Goal: Transaction & Acquisition: Purchase product/service

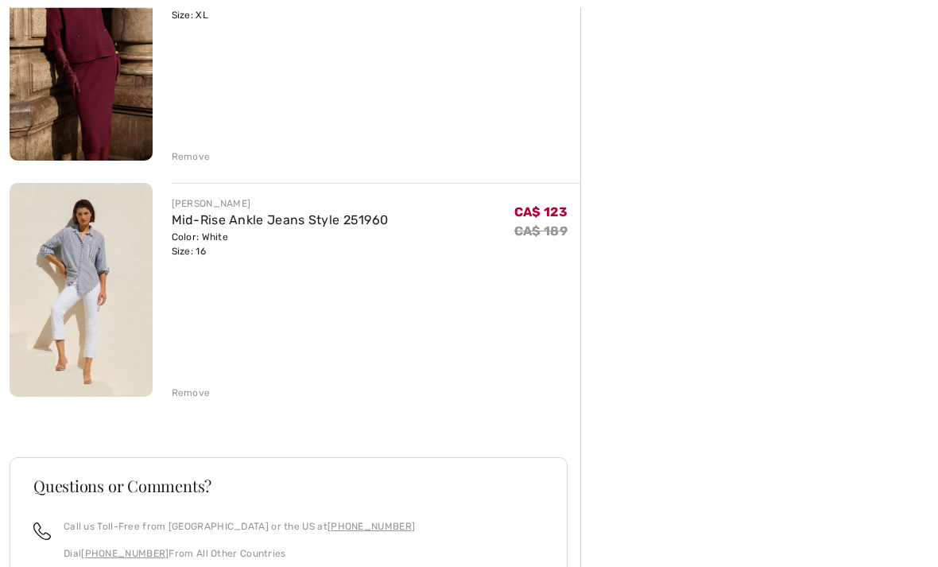
scroll to position [499, 0]
click at [101, 255] on img at bounding box center [81, 289] width 143 height 214
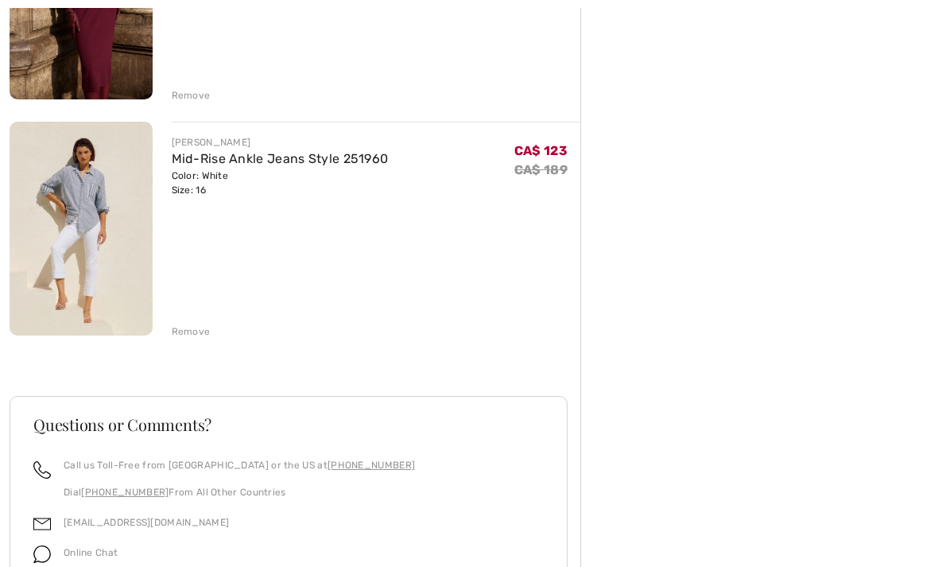
click at [197, 332] on div "Remove" at bounding box center [191, 331] width 39 height 14
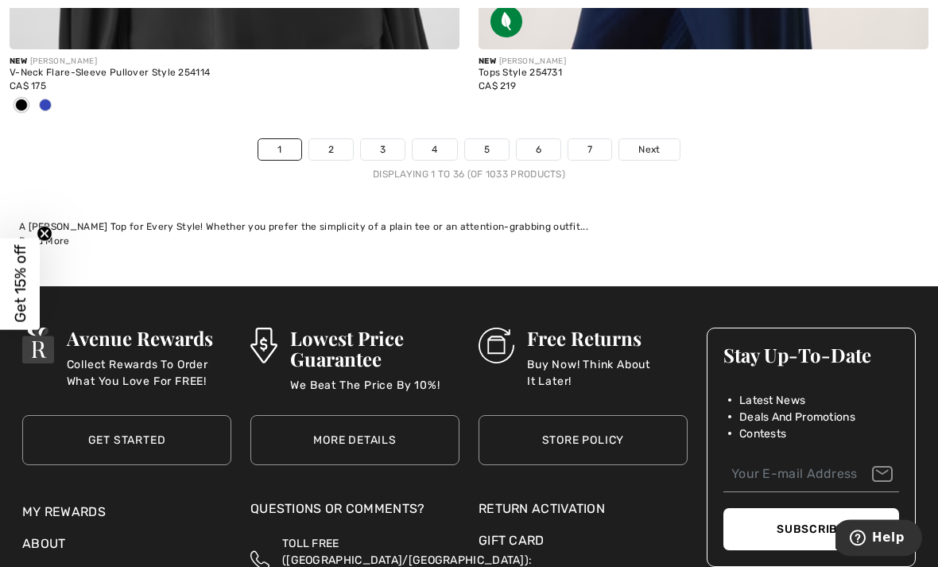
scroll to position [13972, 0]
click at [653, 142] on span "Next" at bounding box center [649, 149] width 21 height 14
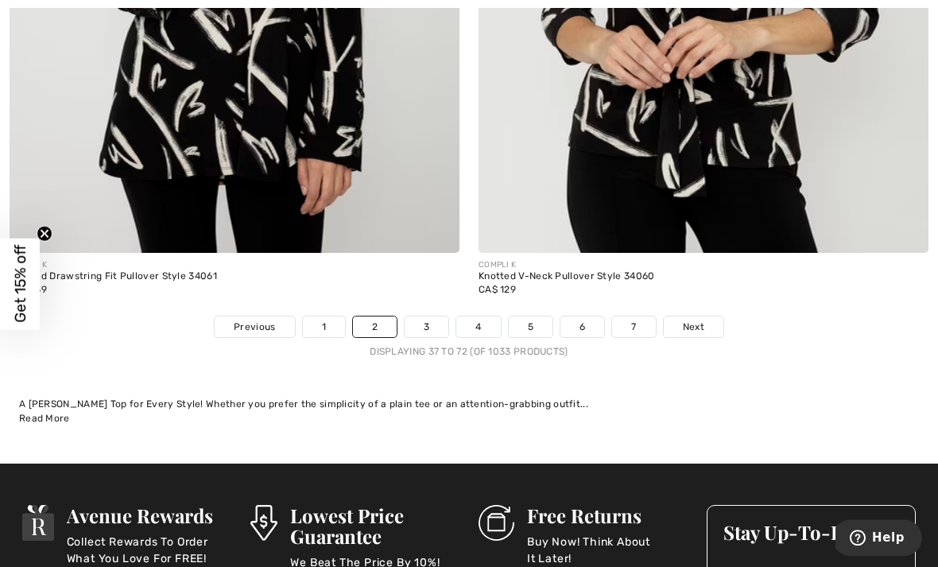
scroll to position [13741, 0]
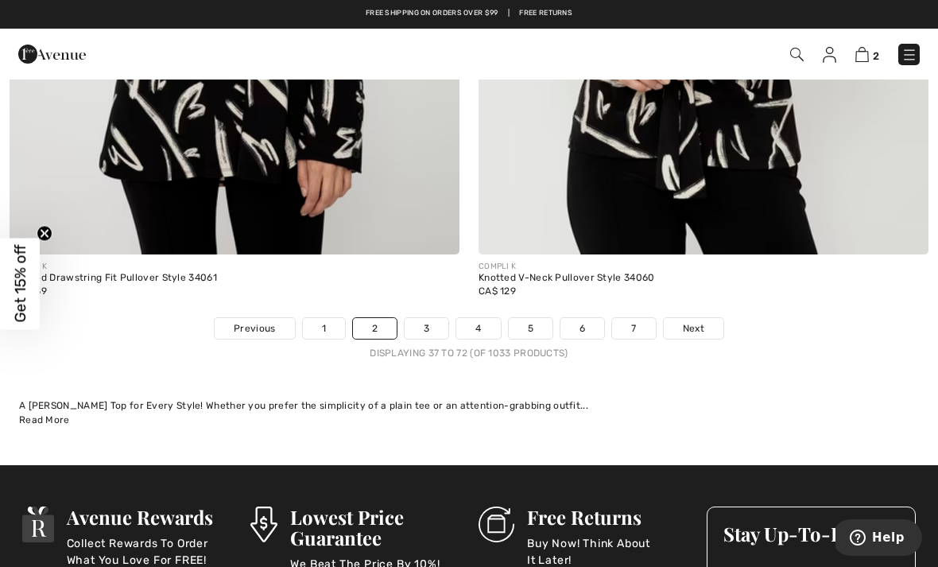
click at [689, 318] on link "Next" at bounding box center [694, 328] width 60 height 21
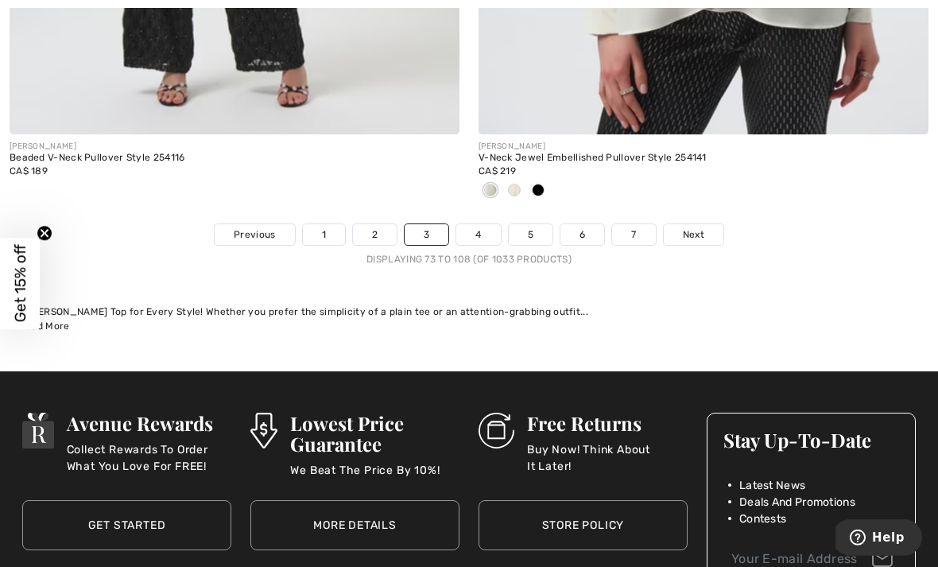
scroll to position [13652, 0]
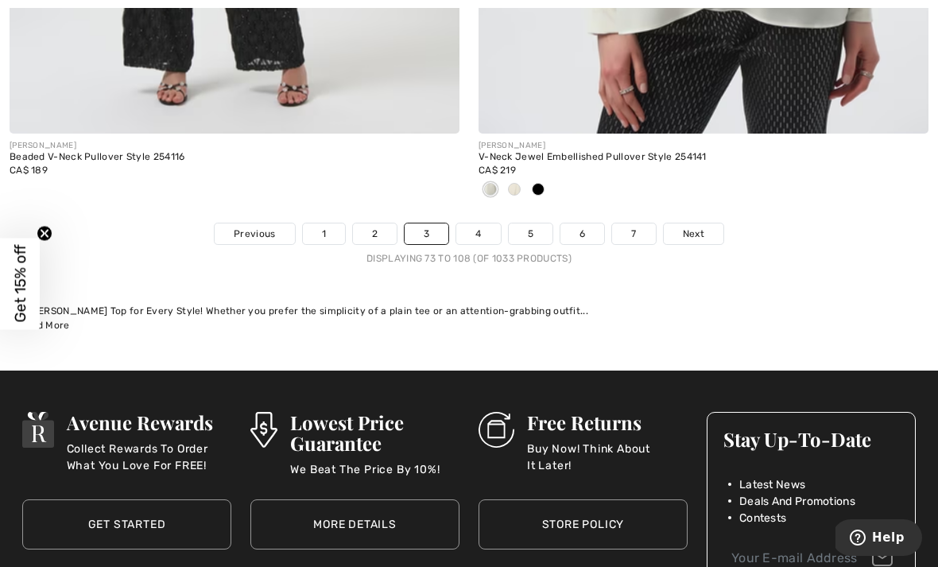
click at [698, 227] on span "Next" at bounding box center [693, 234] width 21 height 14
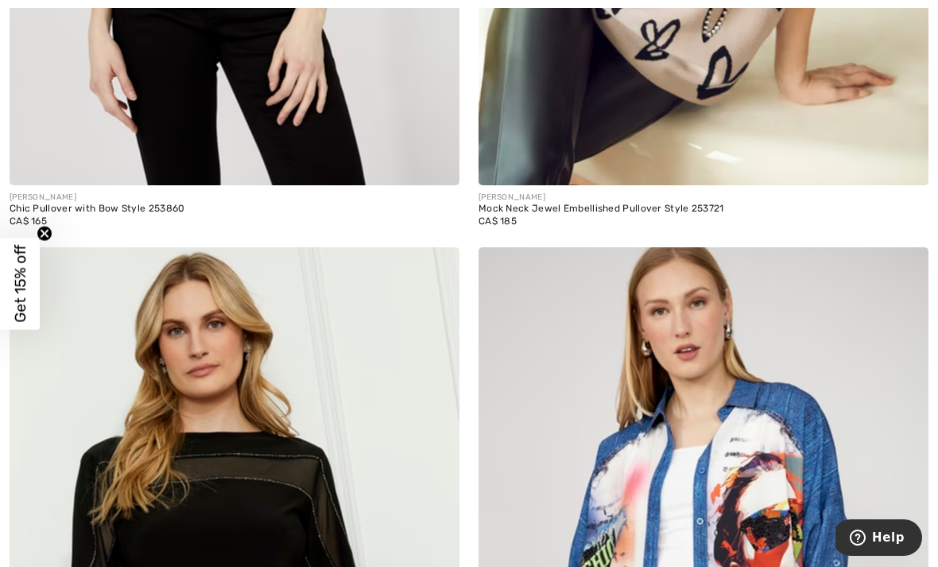
scroll to position [6824, 0]
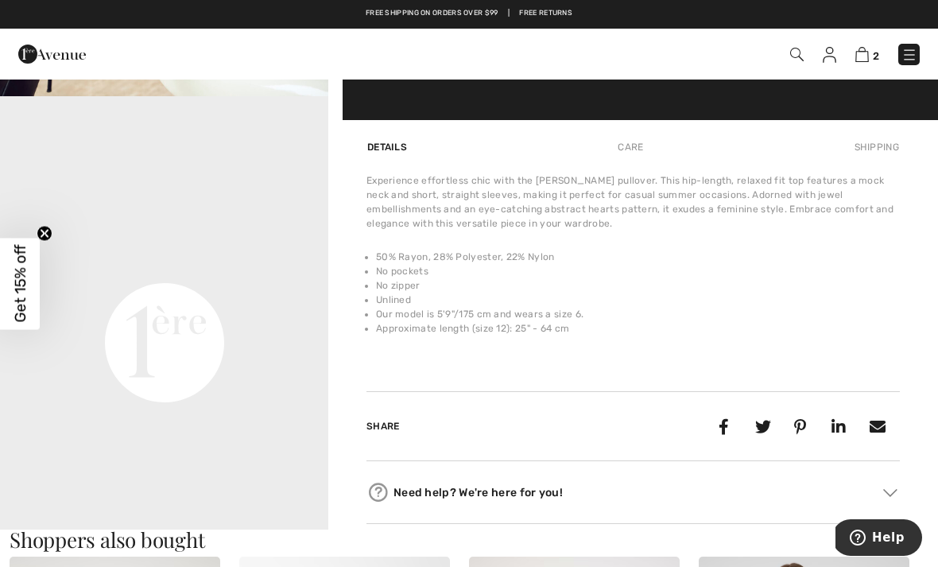
scroll to position [968, 0]
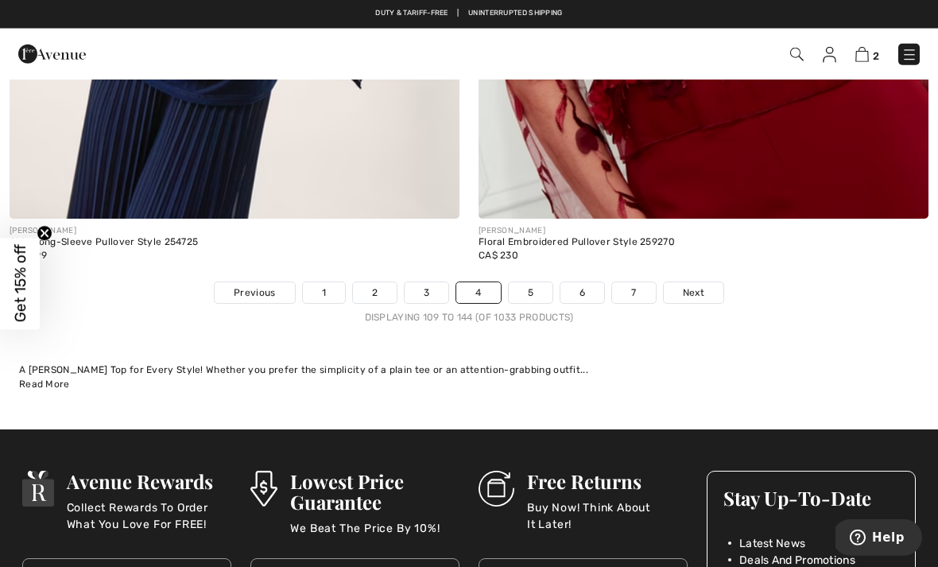
scroll to position [13663, 0]
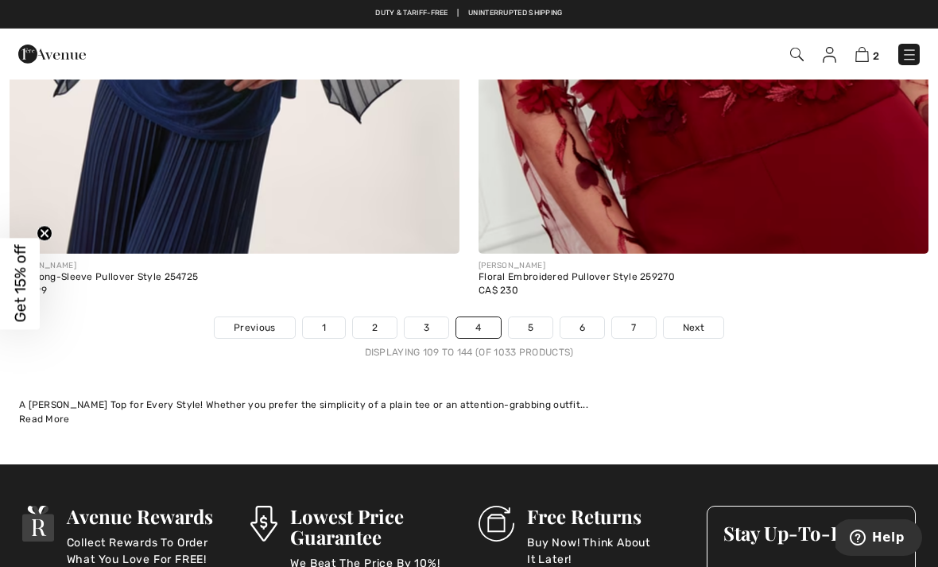
click at [694, 320] on span "Next" at bounding box center [693, 327] width 21 height 14
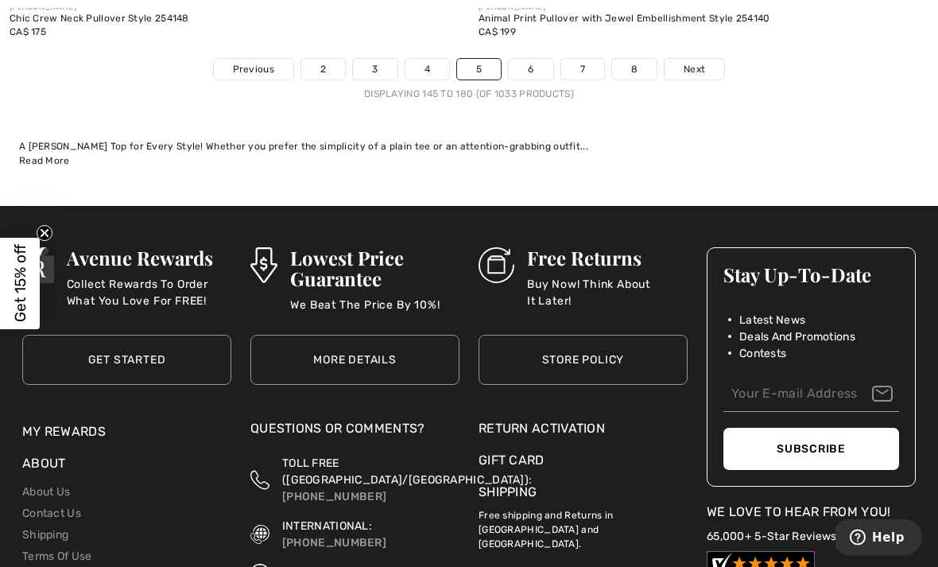
scroll to position [14052, 0]
click at [698, 62] on span "Next" at bounding box center [694, 69] width 21 height 14
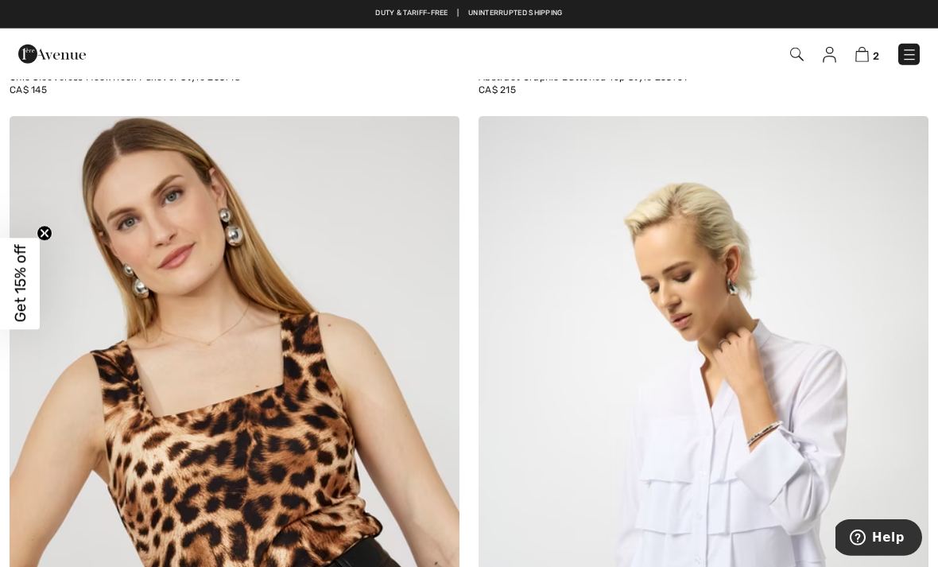
scroll to position [11545, 0]
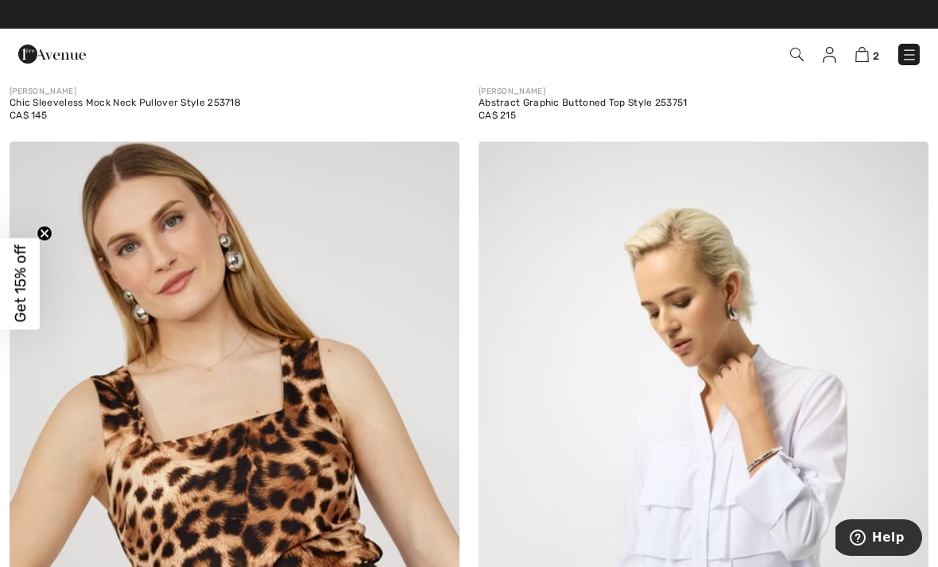
click at [904, 56] on img at bounding box center [910, 55] width 16 height 16
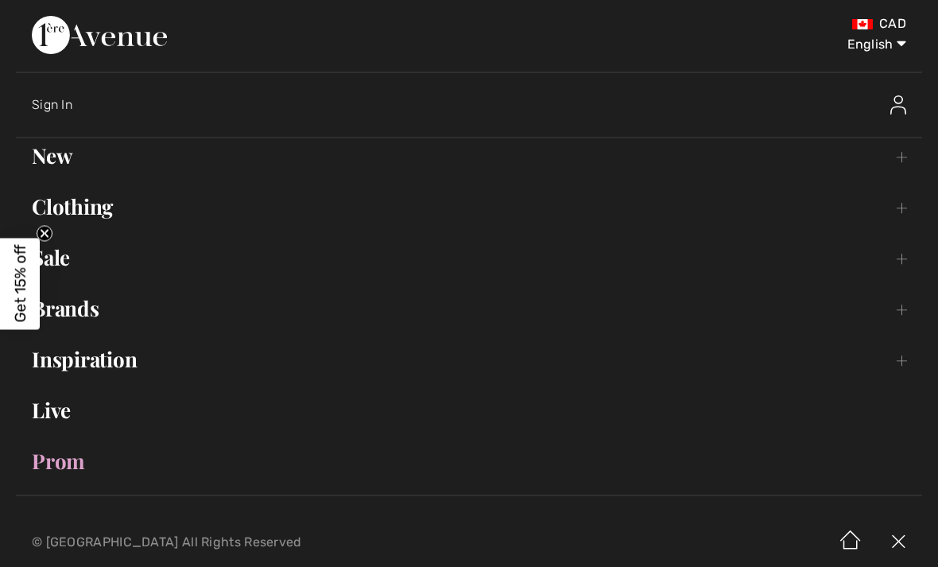
click at [69, 258] on link "Sale Toggle submenu" at bounding box center [469, 257] width 906 height 35
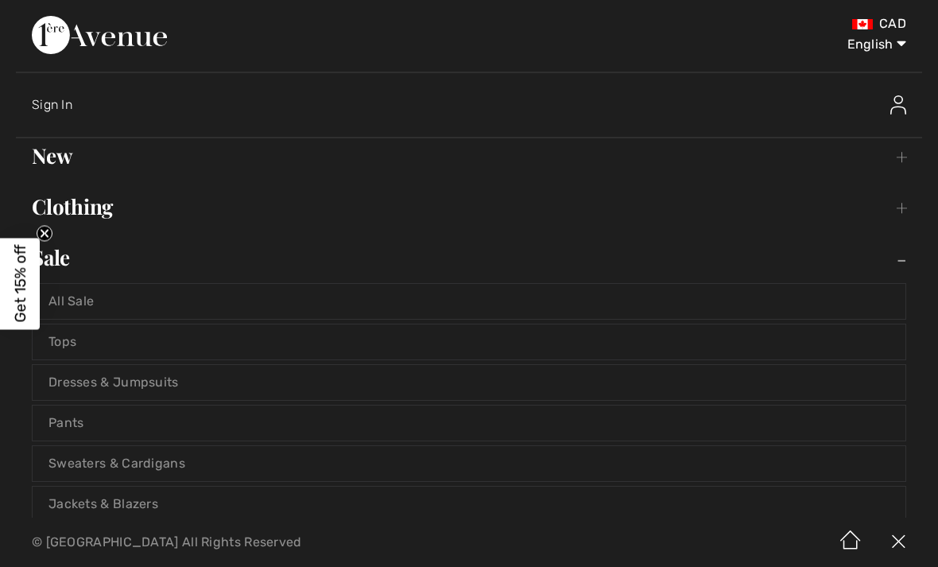
click at [80, 301] on link "All Sale" at bounding box center [469, 301] width 873 height 35
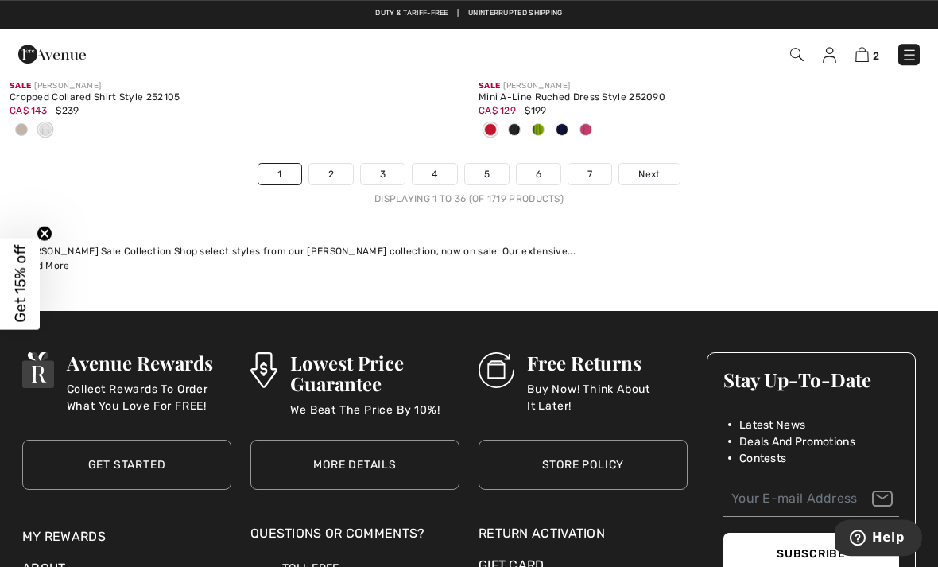
scroll to position [13718, 0]
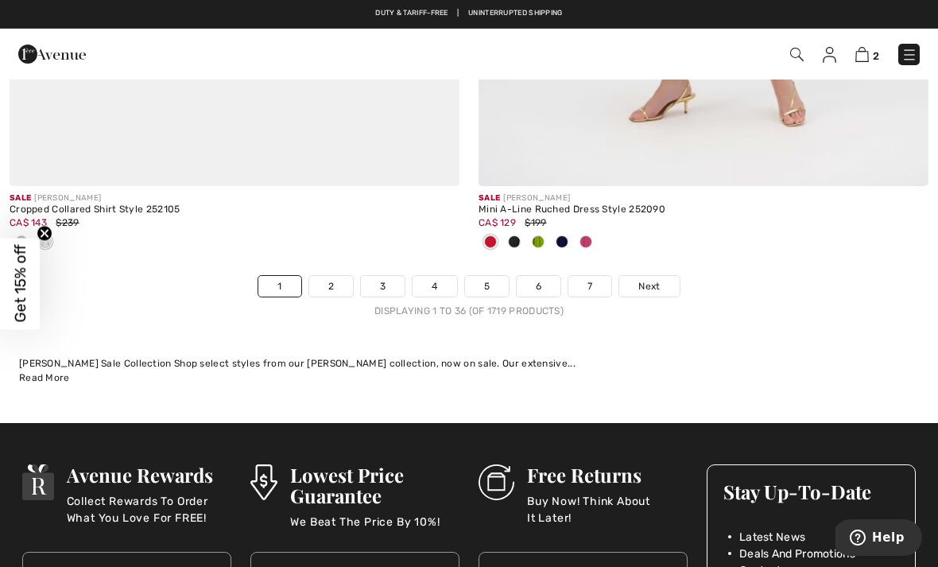
click at [651, 279] on span "Next" at bounding box center [649, 286] width 21 height 14
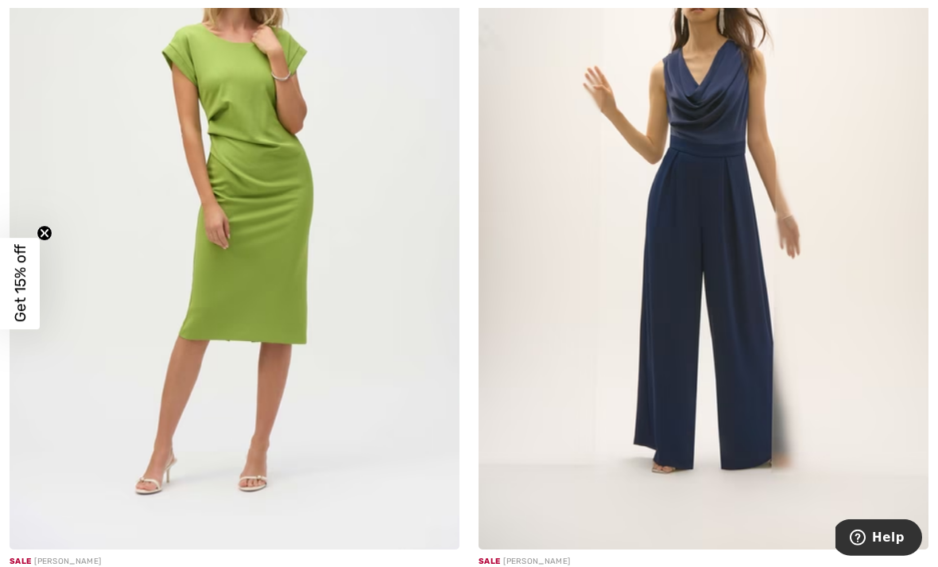
scroll to position [5790, 0]
click at [335, 181] on img at bounding box center [235, 211] width 450 height 675
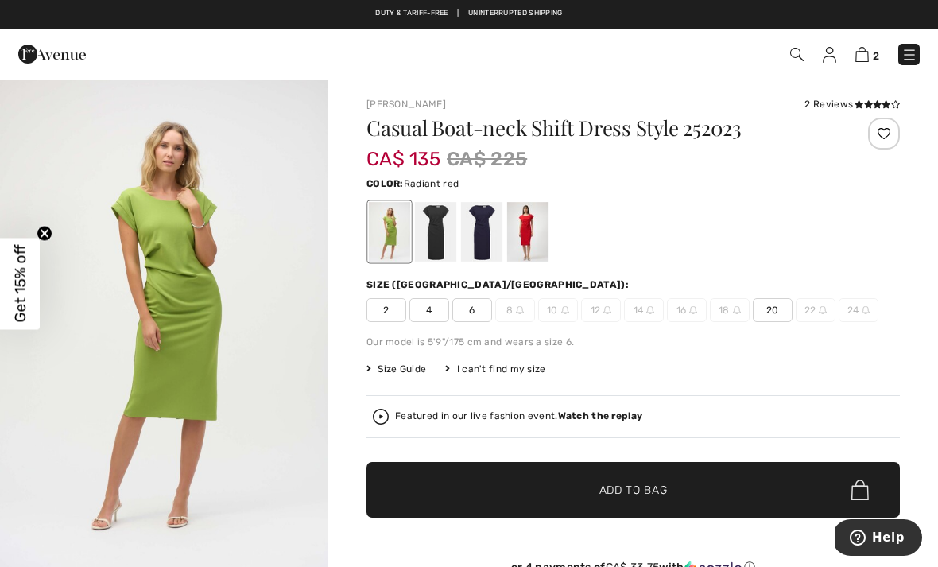
click at [538, 221] on div at bounding box center [527, 232] width 41 height 60
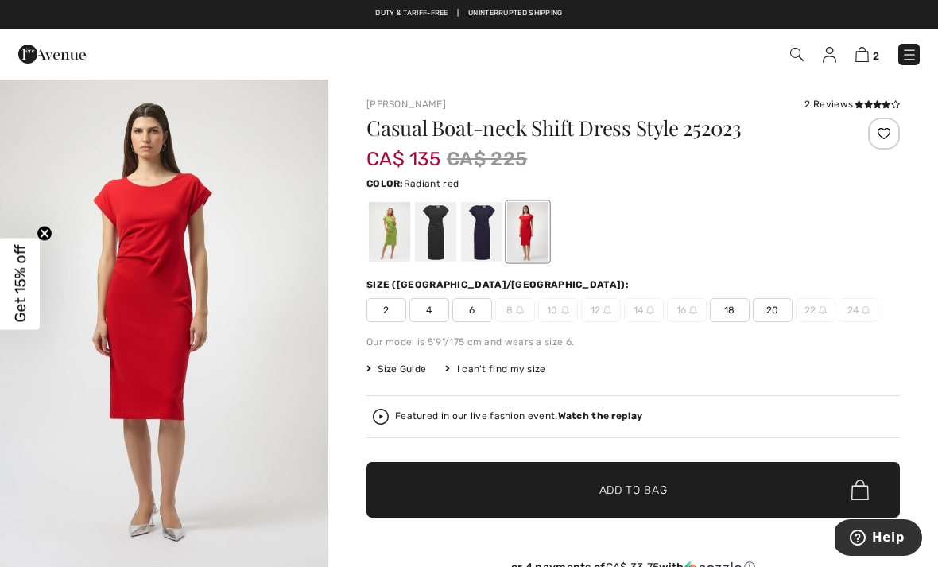
click at [495, 226] on div at bounding box center [481, 232] width 41 height 60
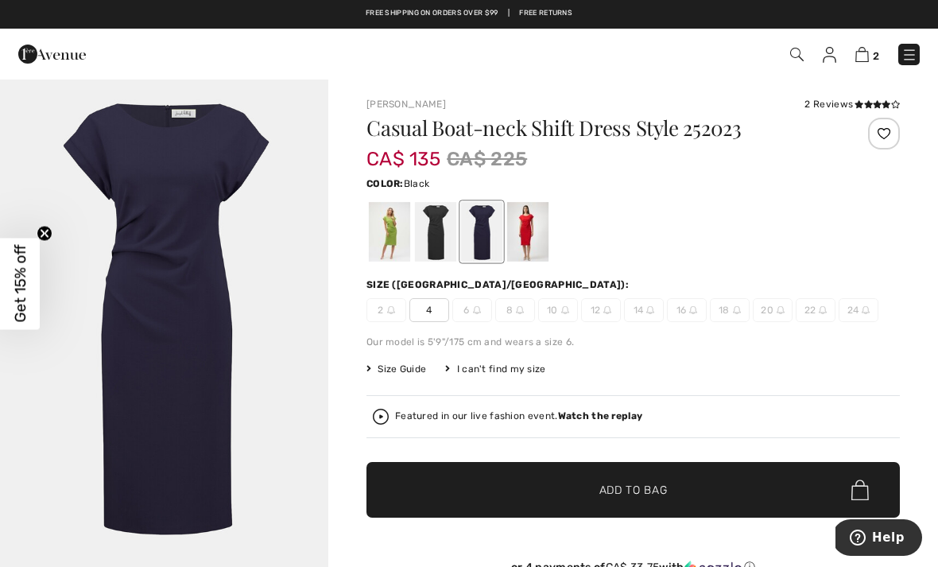
click at [446, 231] on div at bounding box center [435, 232] width 41 height 60
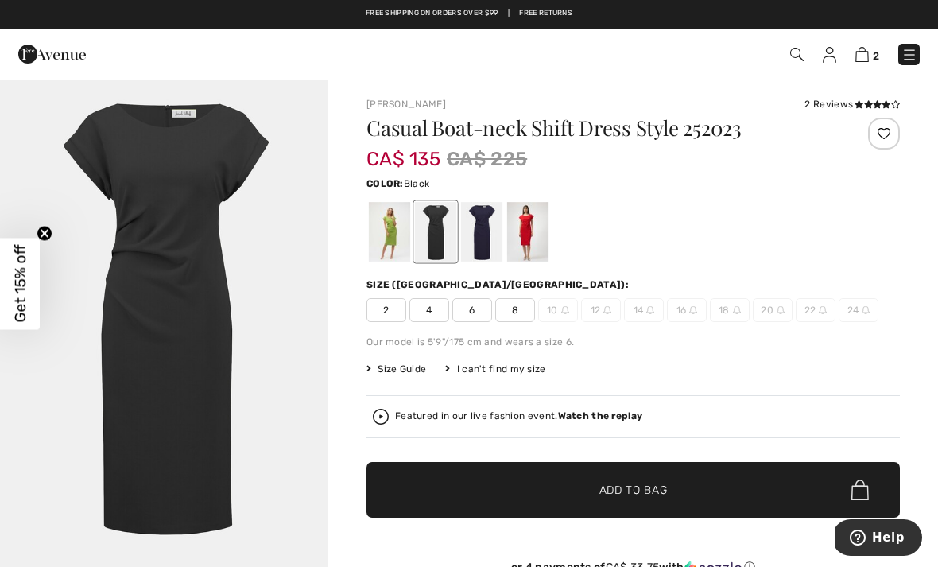
click at [397, 231] on div at bounding box center [389, 232] width 41 height 60
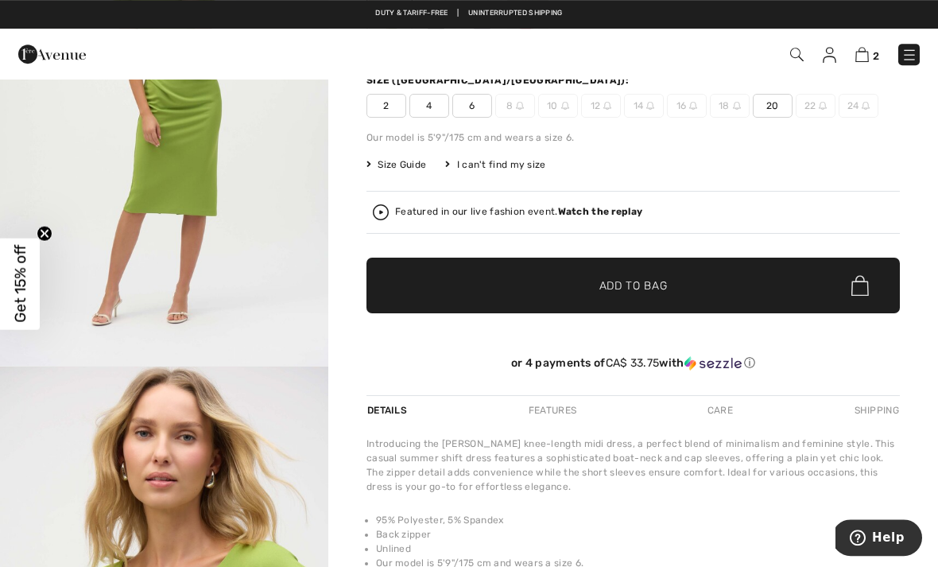
scroll to position [60, 0]
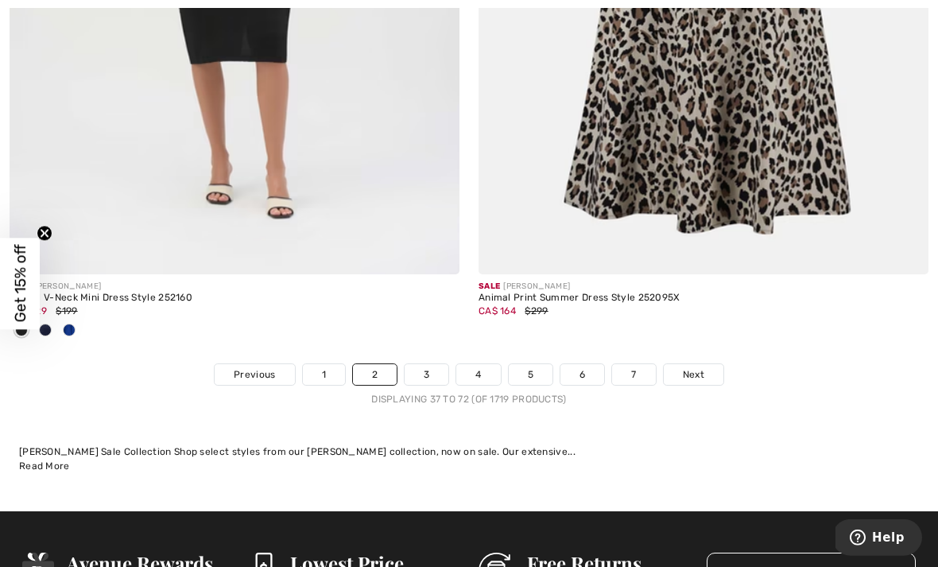
scroll to position [13893, 0]
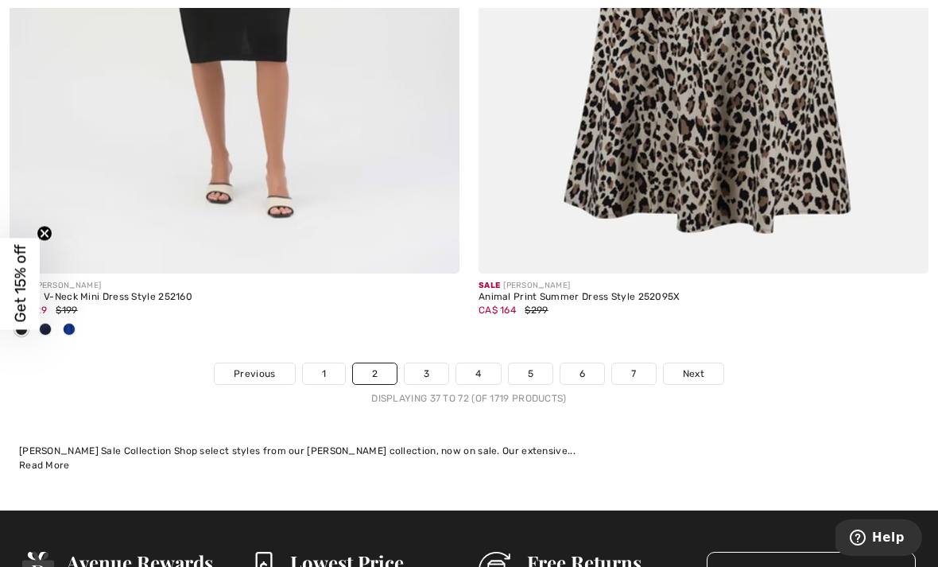
click at [697, 367] on span "Next" at bounding box center [693, 374] width 21 height 14
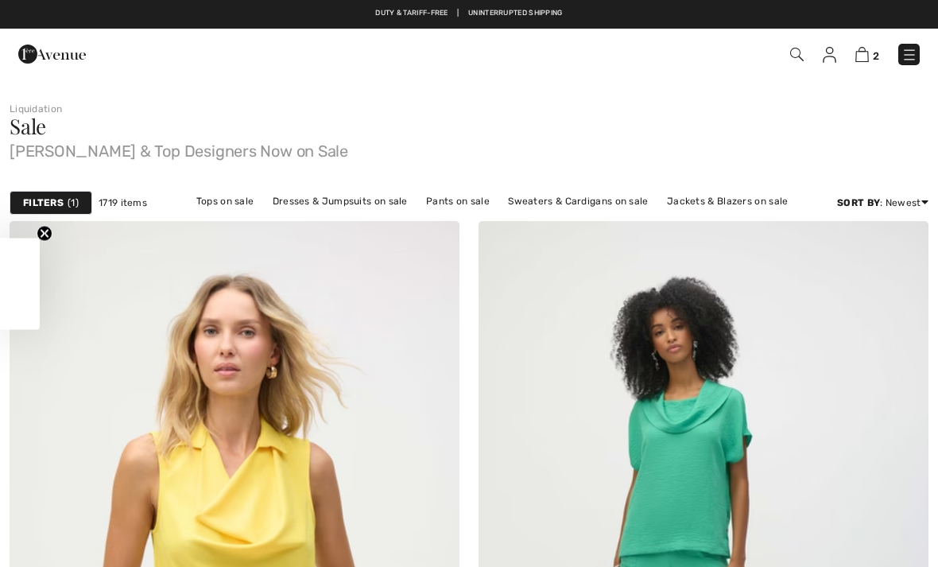
checkbox input "true"
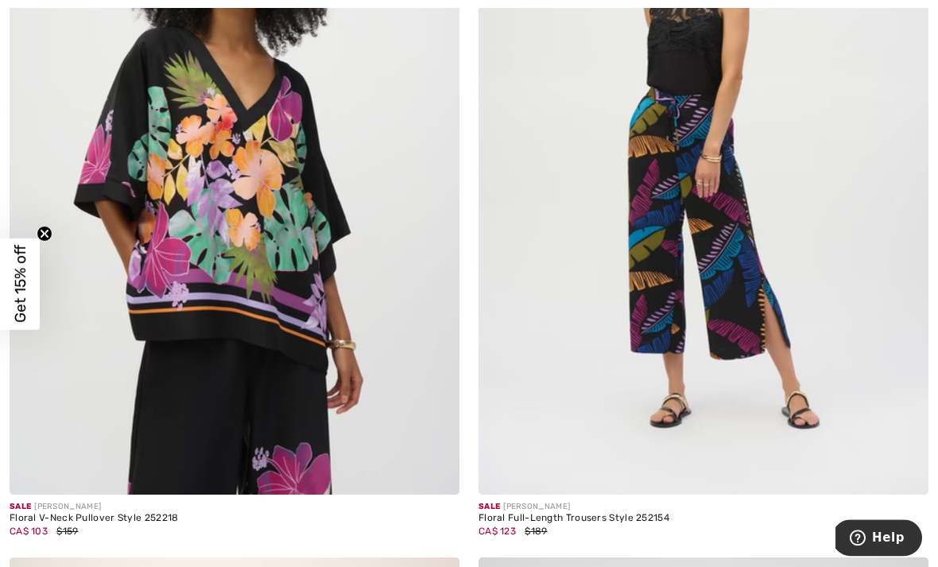
scroll to position [1213, 0]
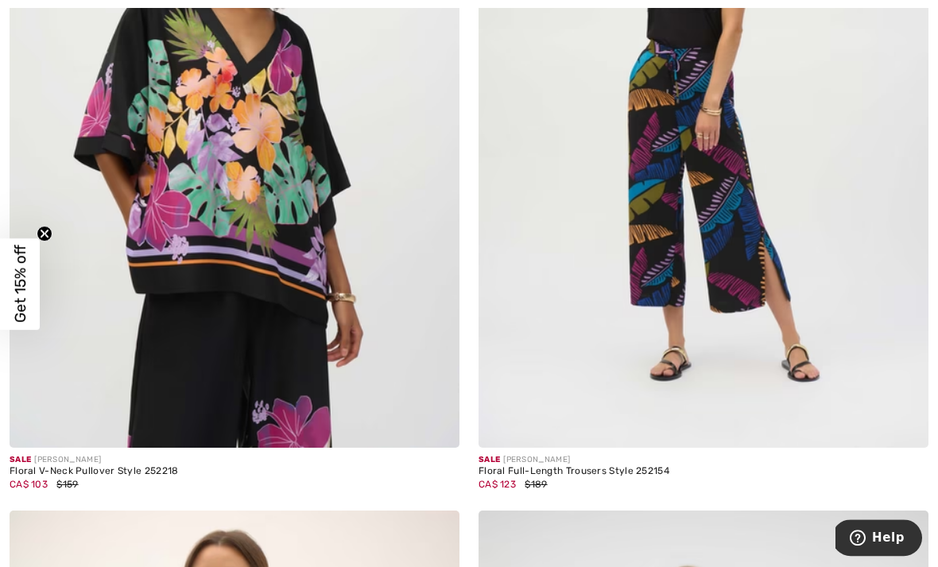
click at [296, 181] on img at bounding box center [235, 110] width 450 height 675
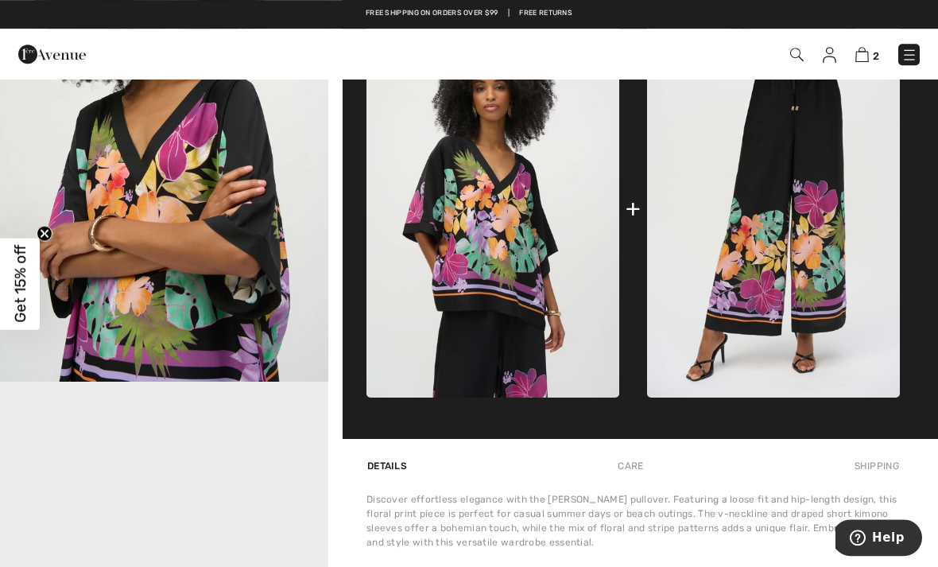
scroll to position [681, 0]
click at [791, 196] on img at bounding box center [773, 208] width 253 height 379
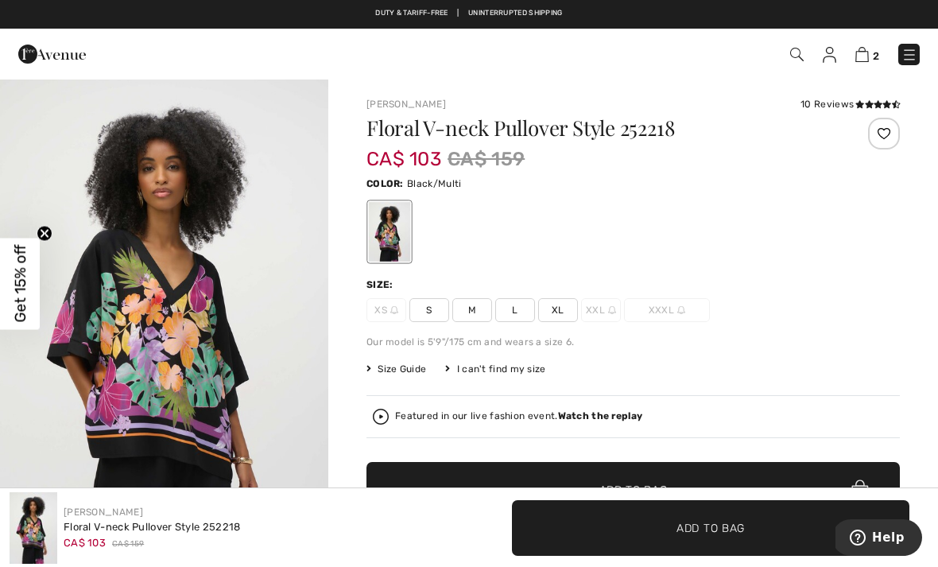
click at [705, 179] on div "Color: Black/Multi" at bounding box center [634, 182] width 534 height 19
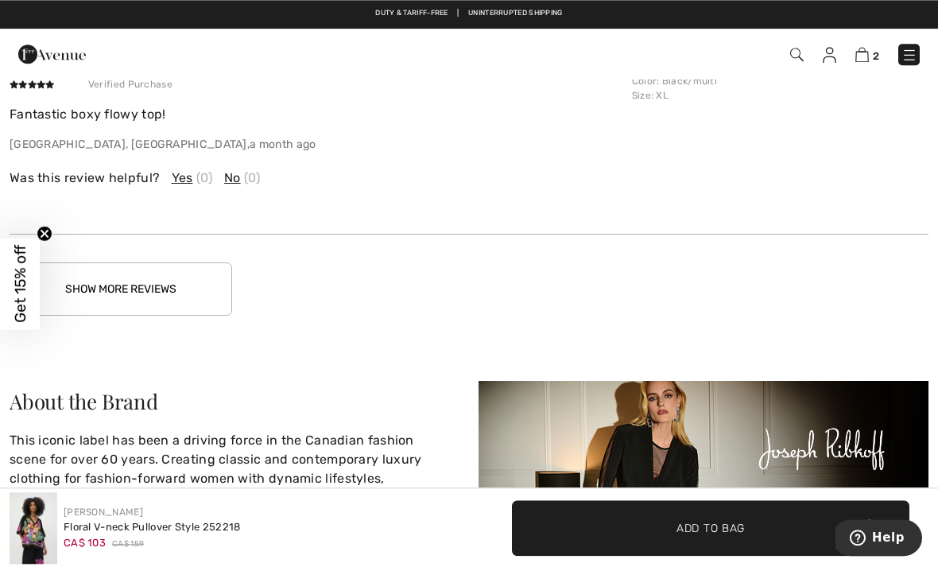
scroll to position [3200, 0]
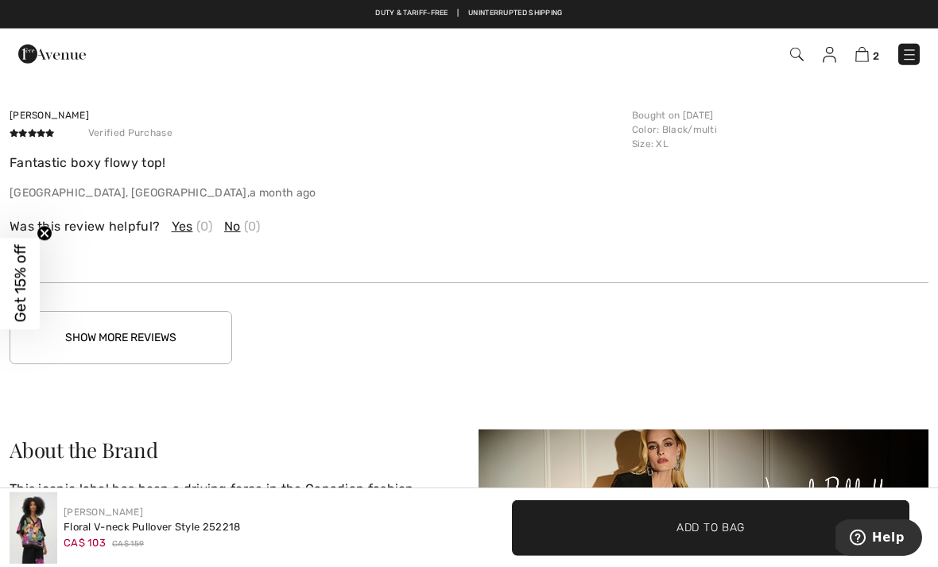
click at [177, 324] on button "Show More Reviews" at bounding box center [121, 337] width 223 height 53
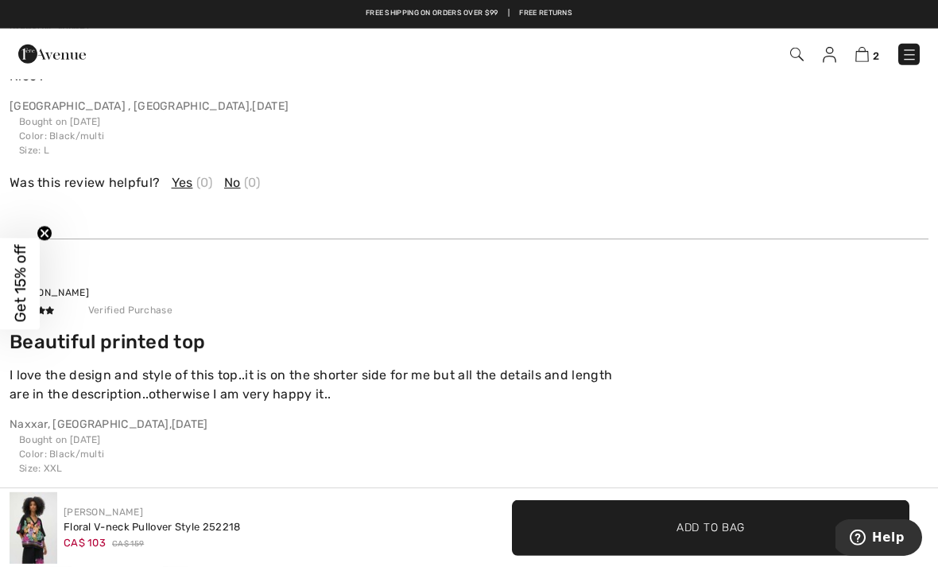
scroll to position [3772, 0]
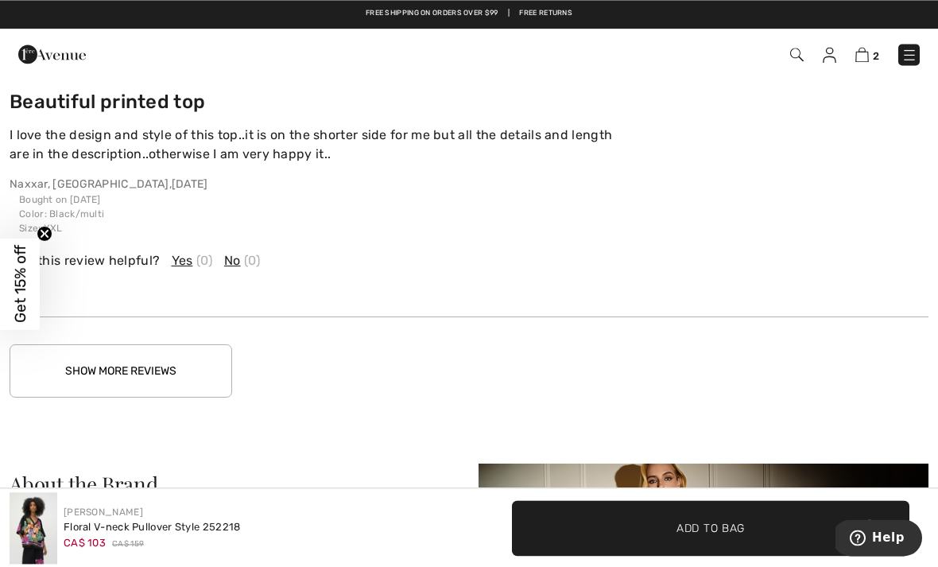
click at [173, 357] on button "Show More Reviews" at bounding box center [121, 370] width 223 height 53
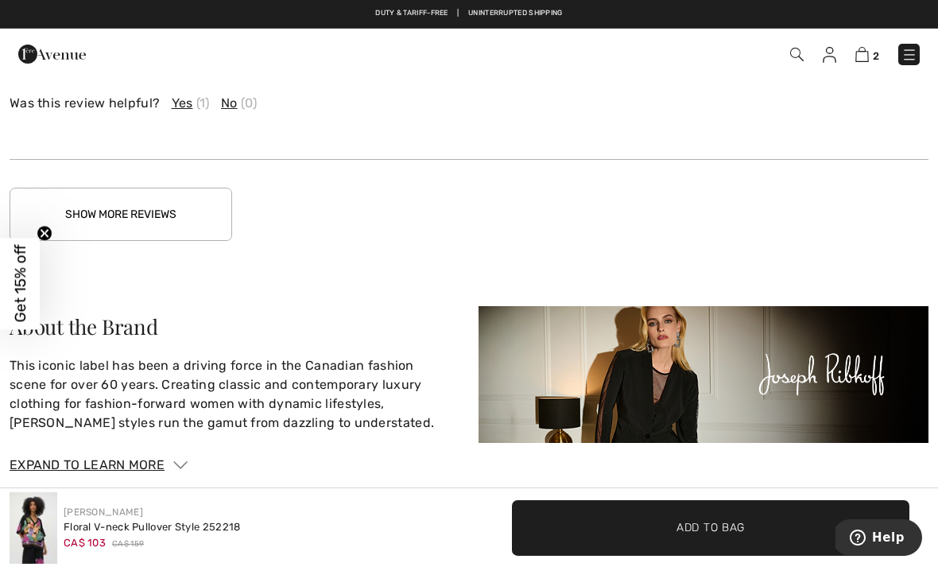
click at [168, 207] on button "Show More Reviews" at bounding box center [121, 214] width 223 height 53
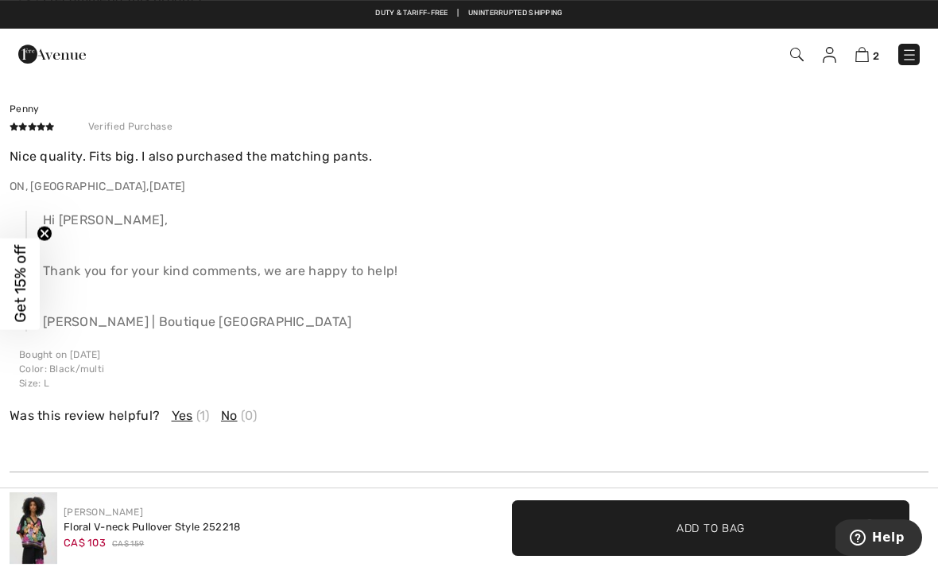
scroll to position [4839, 0]
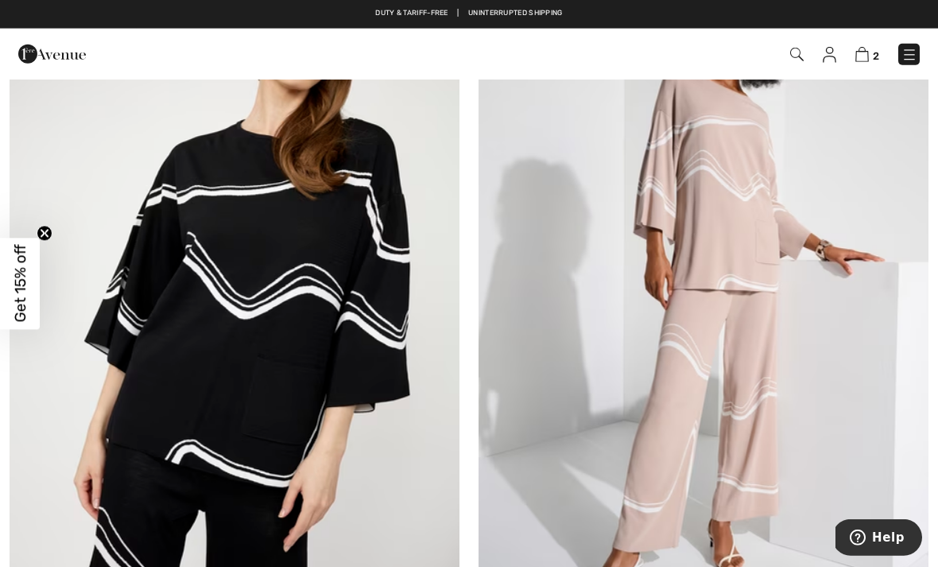
scroll to position [10438, 0]
click at [370, 253] on img at bounding box center [235, 282] width 450 height 675
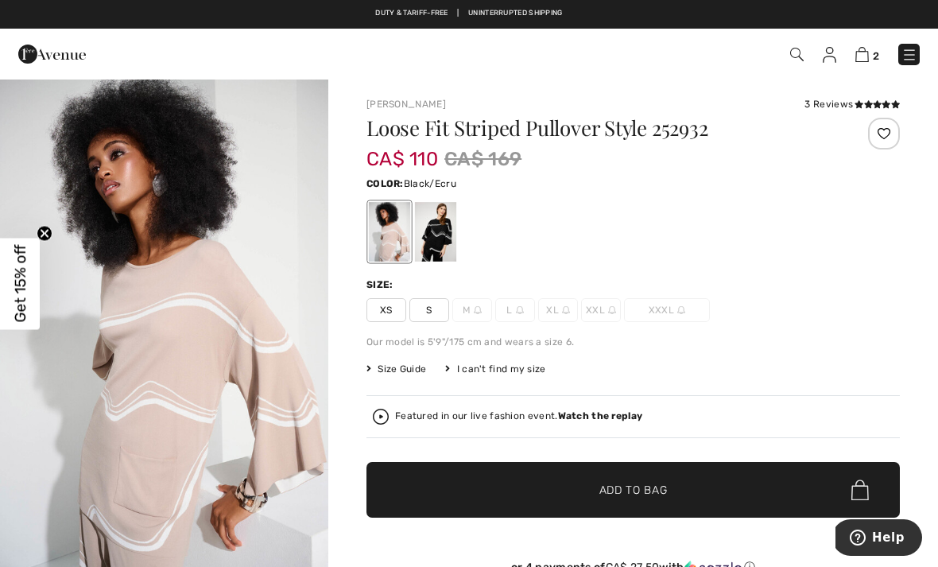
click at [445, 231] on div at bounding box center [435, 232] width 41 height 60
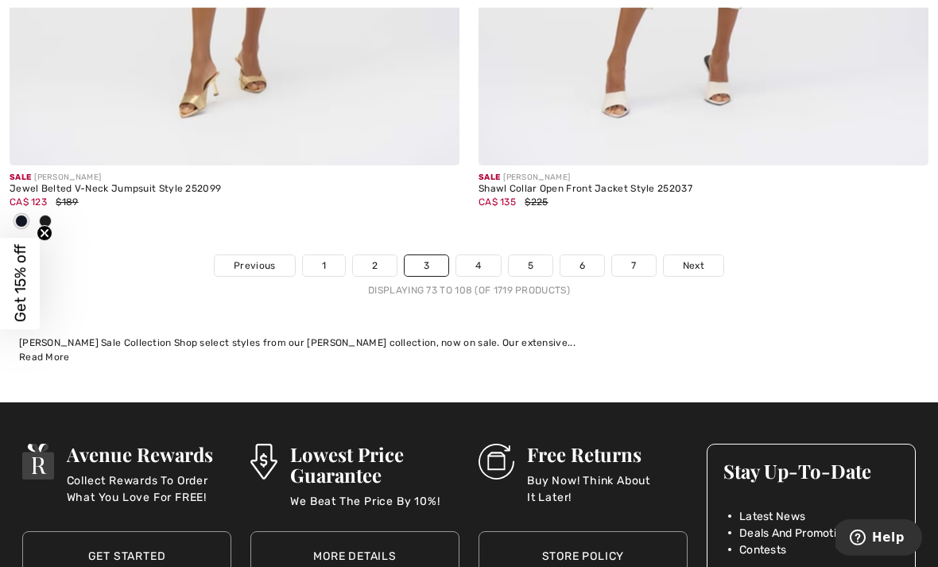
scroll to position [13923, 0]
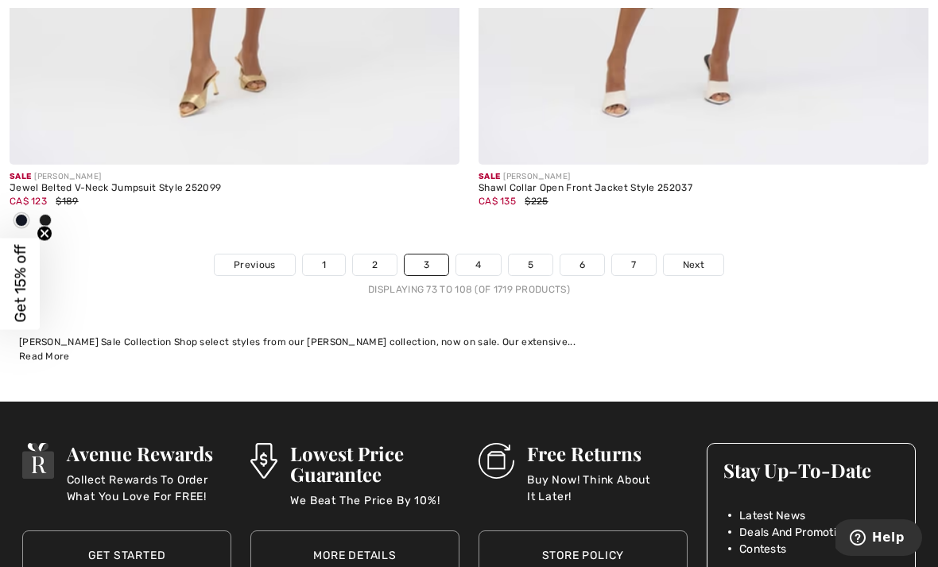
click at [700, 258] on span "Next" at bounding box center [693, 265] width 21 height 14
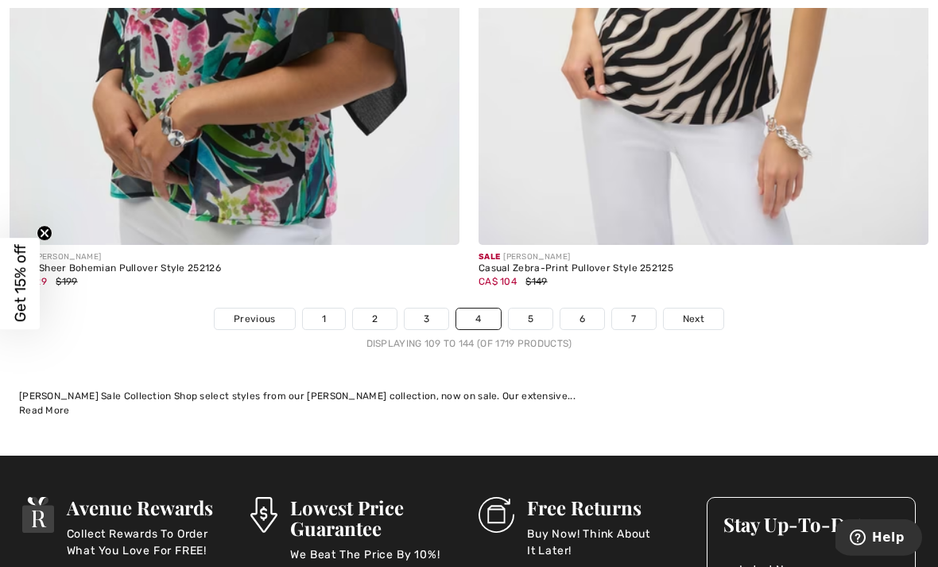
scroll to position [13739, 0]
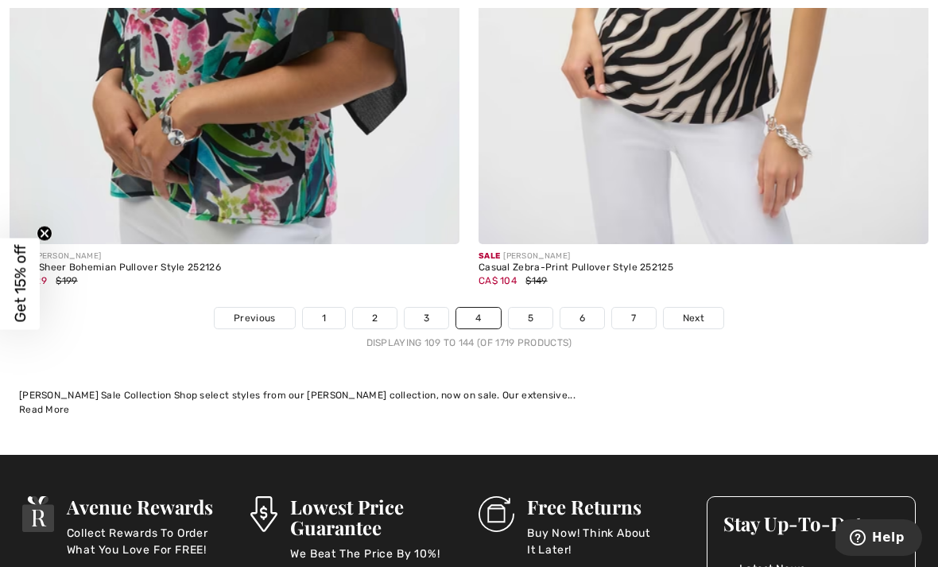
click at [694, 312] on span "Next" at bounding box center [693, 318] width 21 height 14
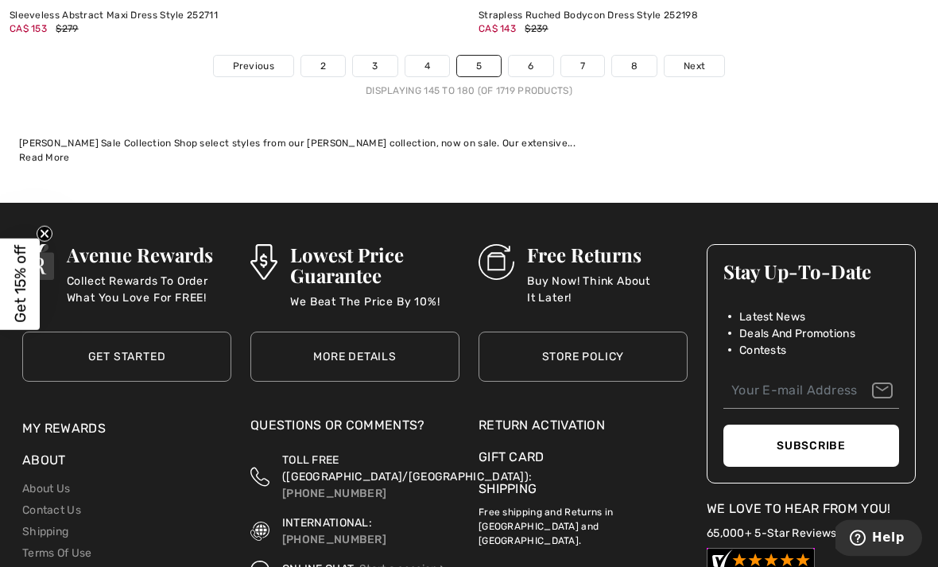
scroll to position [13939, 0]
click at [700, 59] on span "Next" at bounding box center [694, 66] width 21 height 14
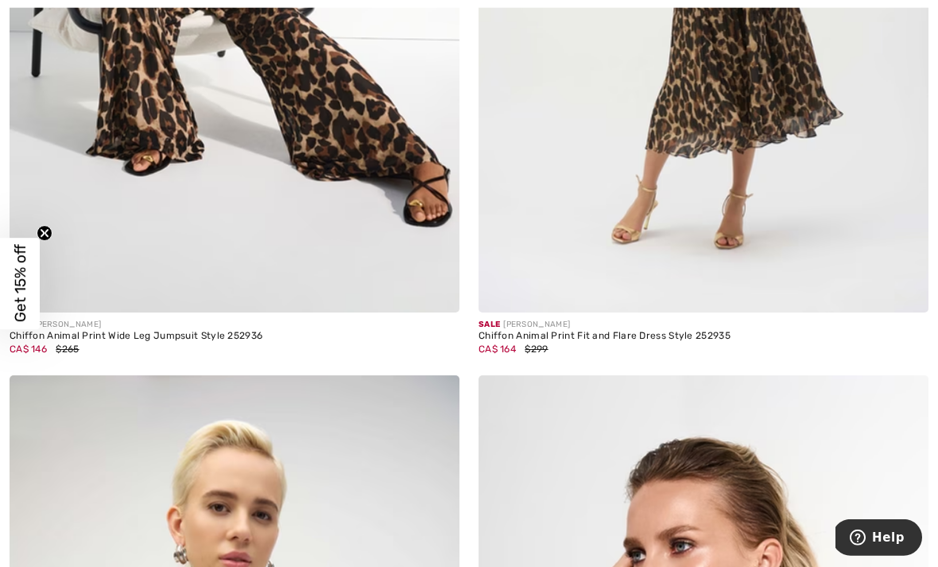
scroll to position [584, 0]
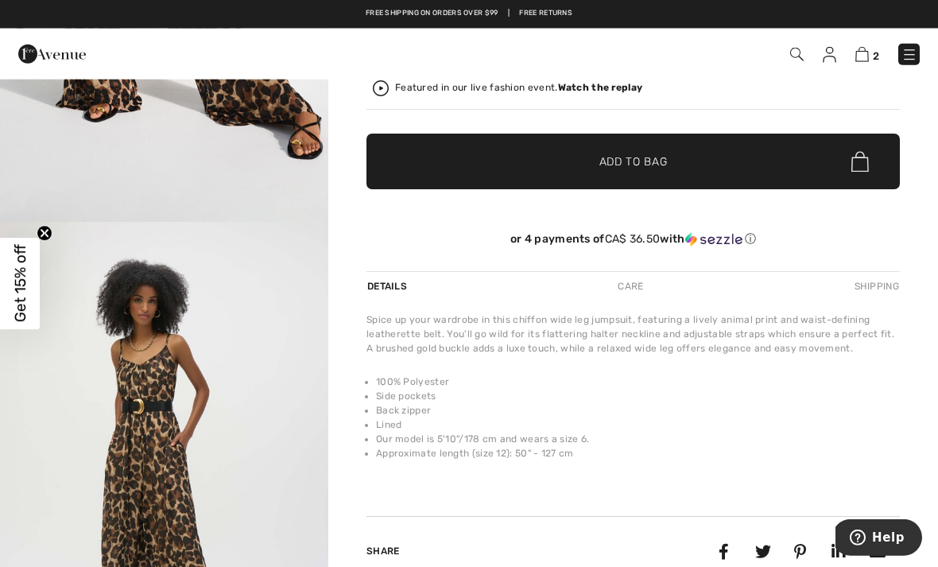
scroll to position [270, 0]
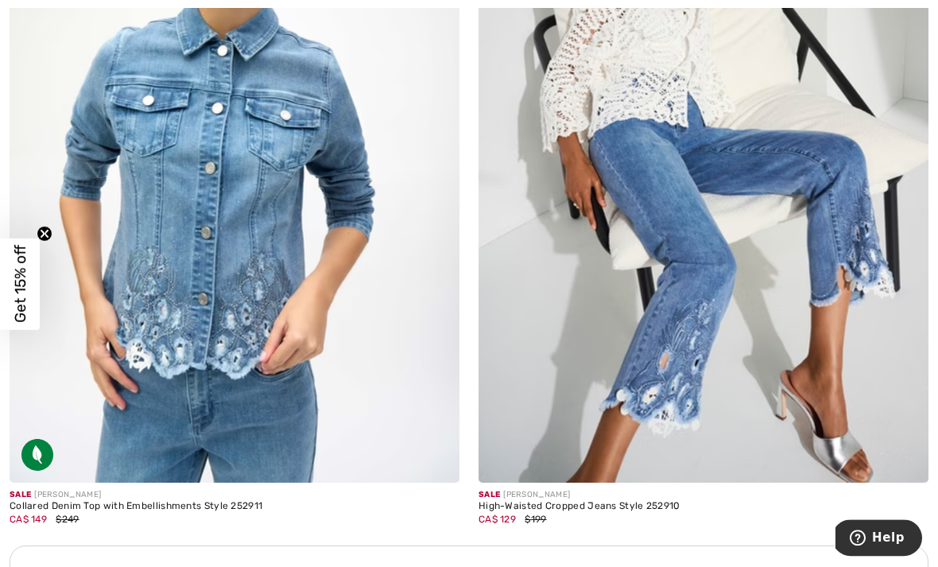
scroll to position [4102, 0]
click at [318, 146] on img at bounding box center [235, 145] width 450 height 675
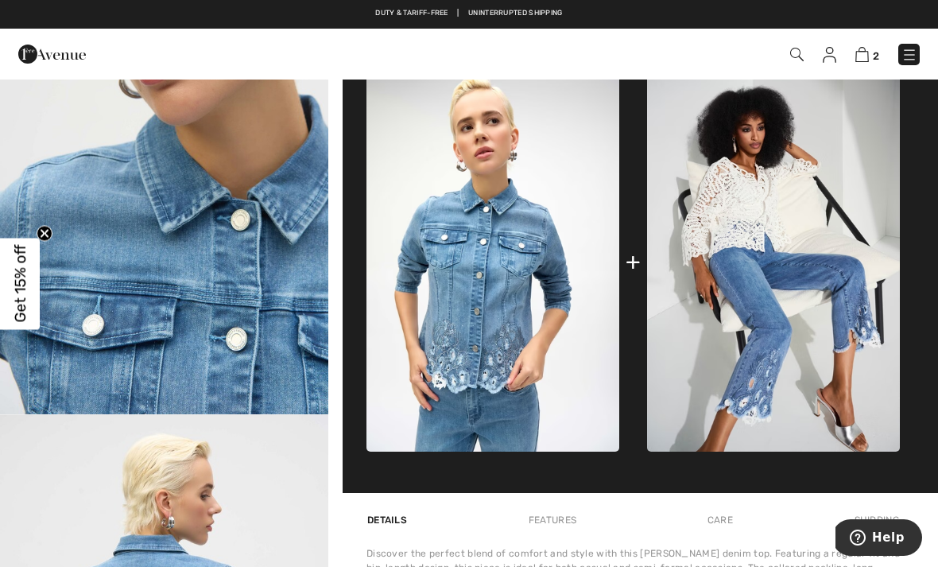
scroll to position [648, 0]
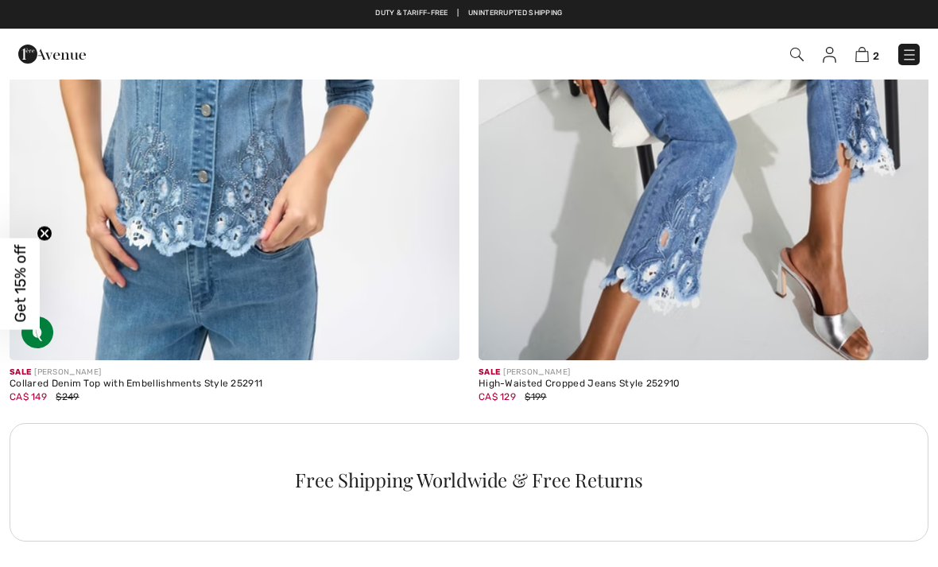
scroll to position [4224, 0]
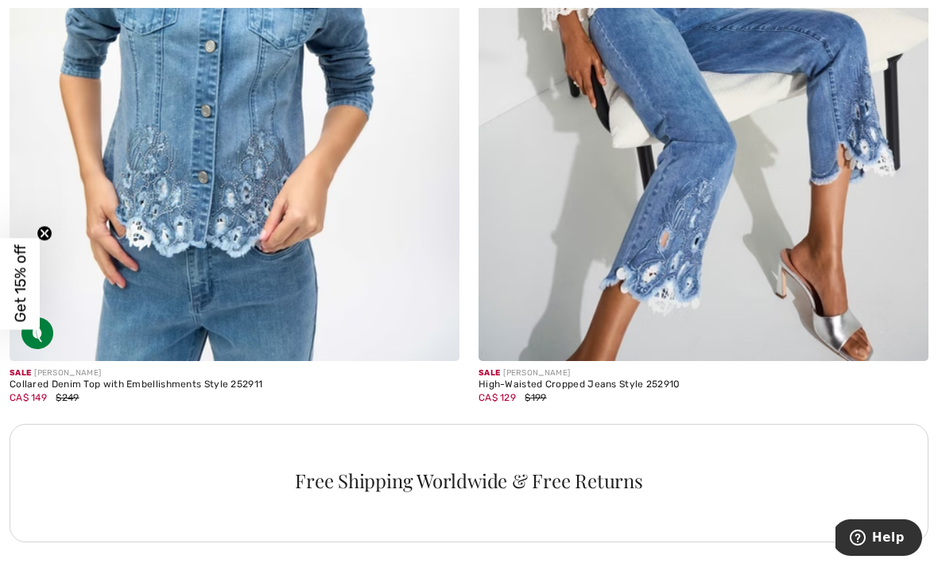
click at [705, 169] on img at bounding box center [704, 23] width 450 height 675
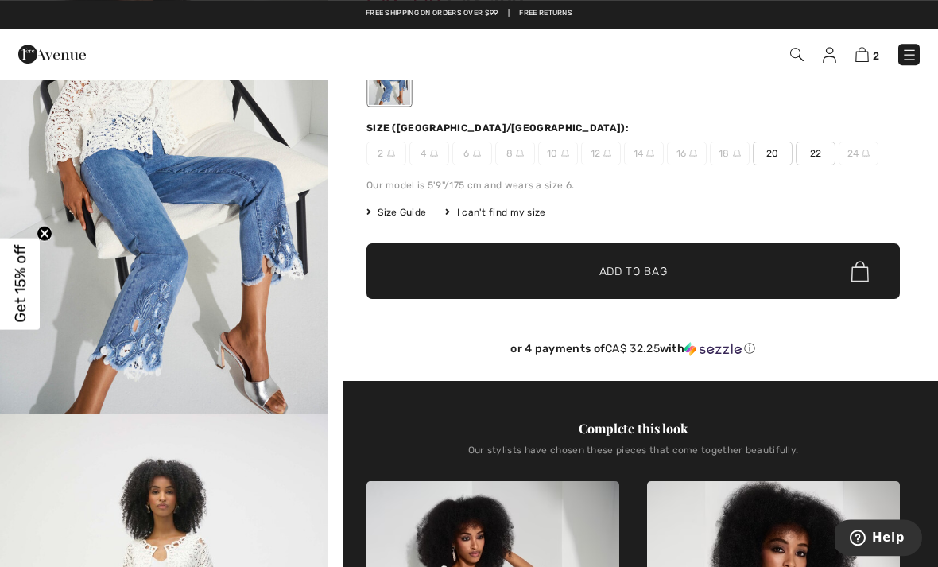
scroll to position [119, 0]
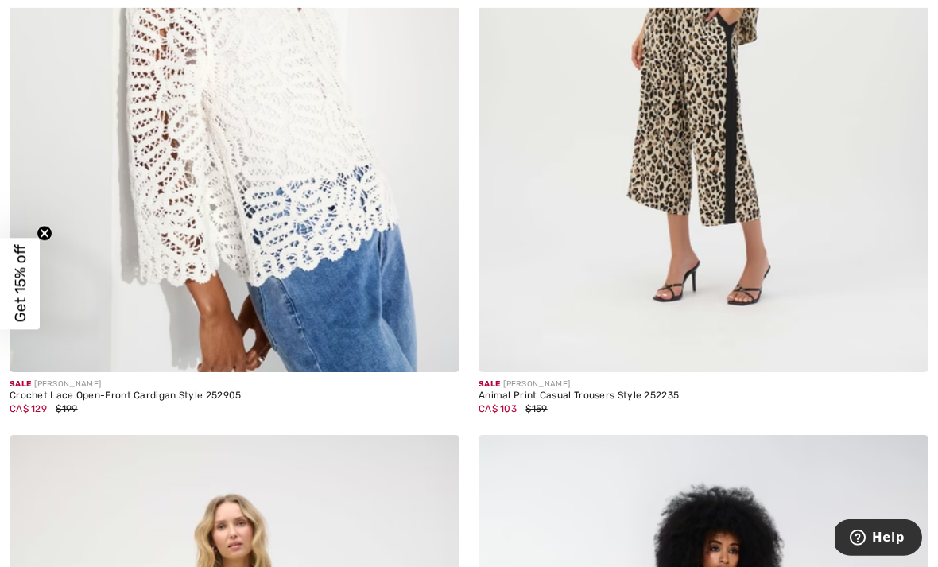
scroll to position [5099, 0]
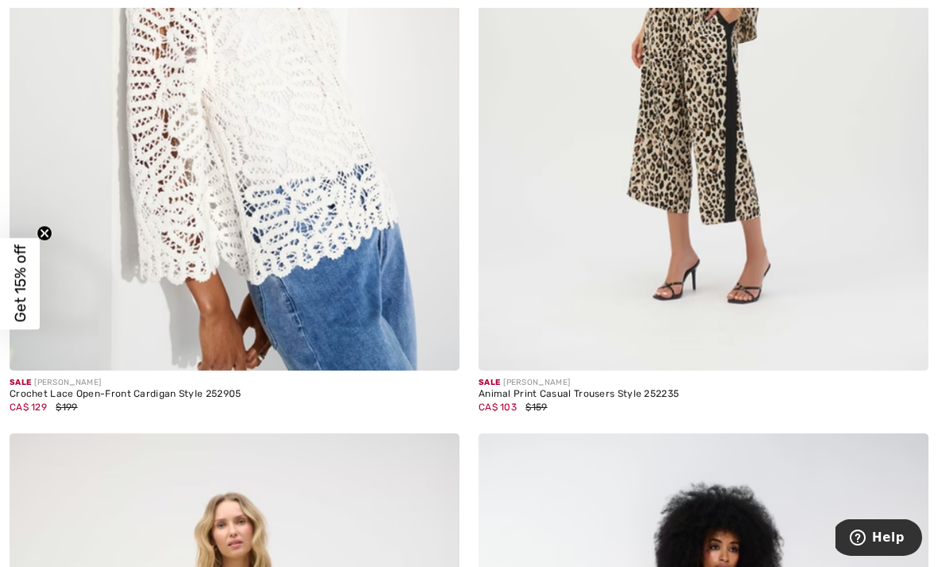
click at [806, 153] on img at bounding box center [704, 32] width 450 height 675
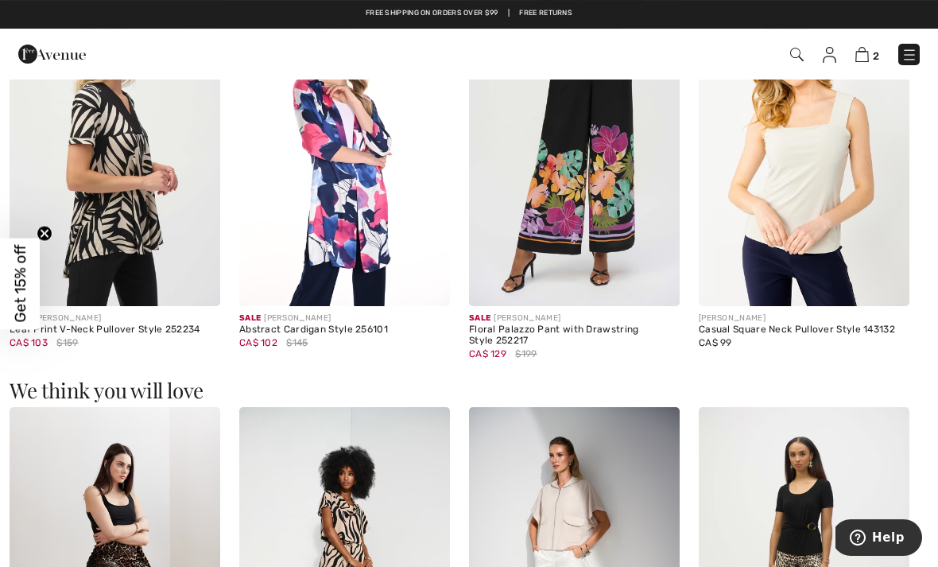
scroll to position [1571, 0]
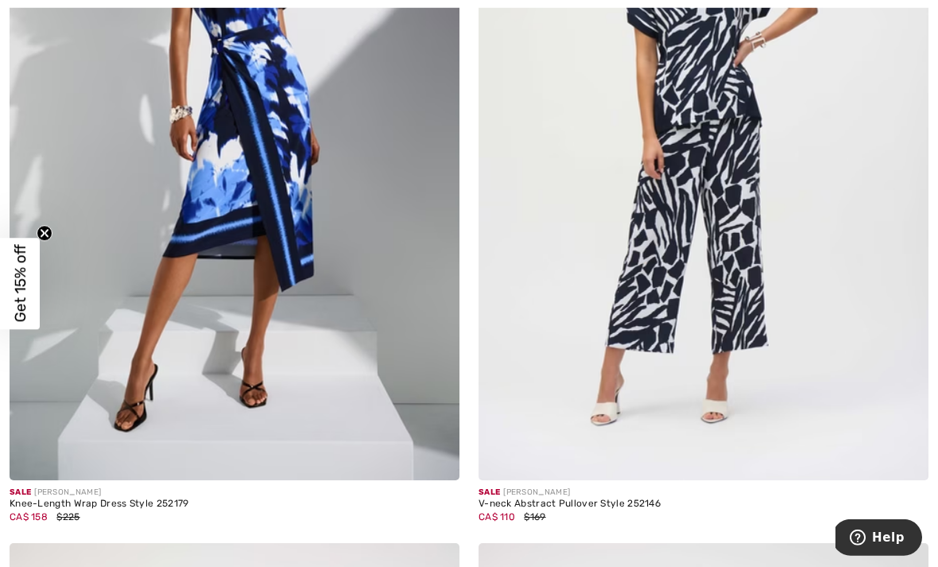
scroll to position [9631, 0]
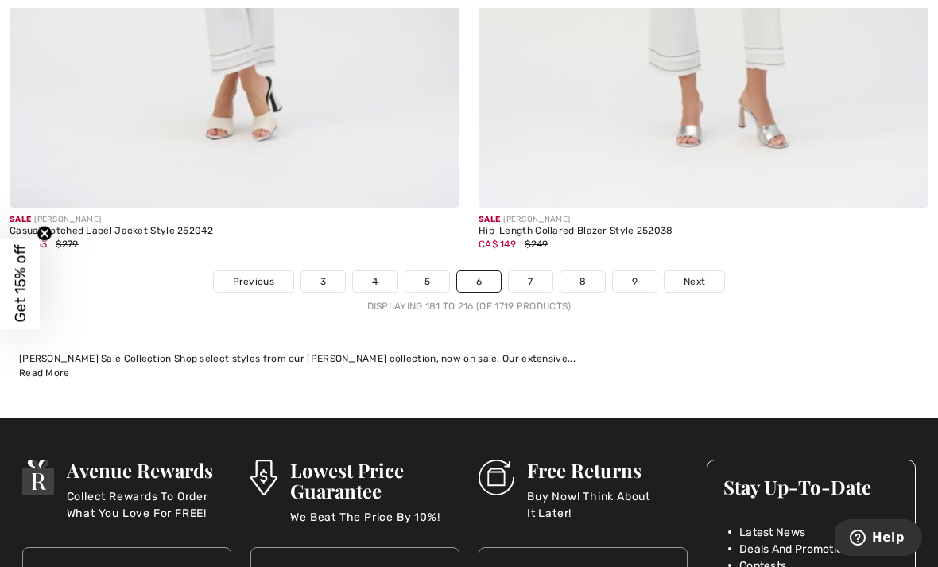
click at [700, 271] on link "Next" at bounding box center [695, 281] width 60 height 21
click at [699, 274] on span "Next" at bounding box center [694, 281] width 21 height 14
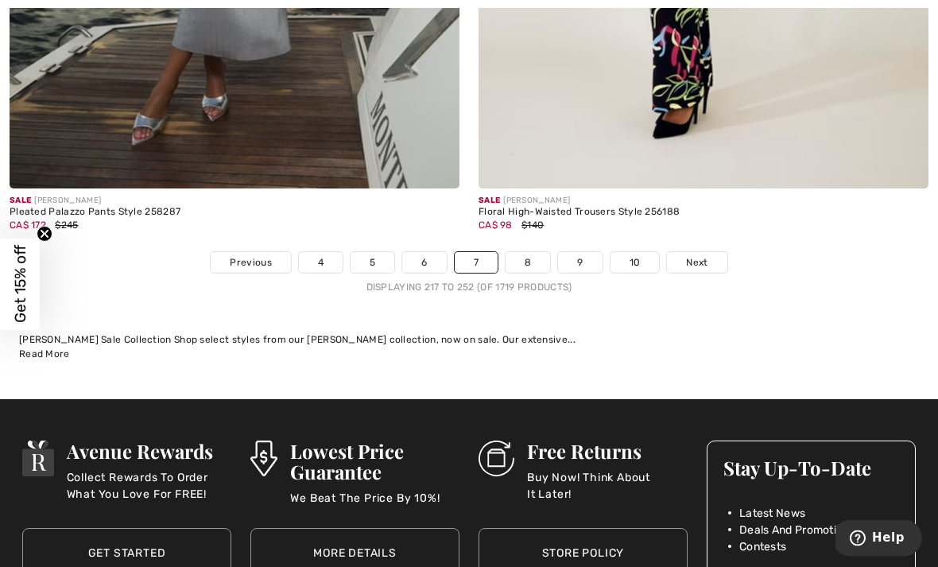
scroll to position [13900, 0]
click at [697, 255] on span "Next" at bounding box center [696, 262] width 21 height 14
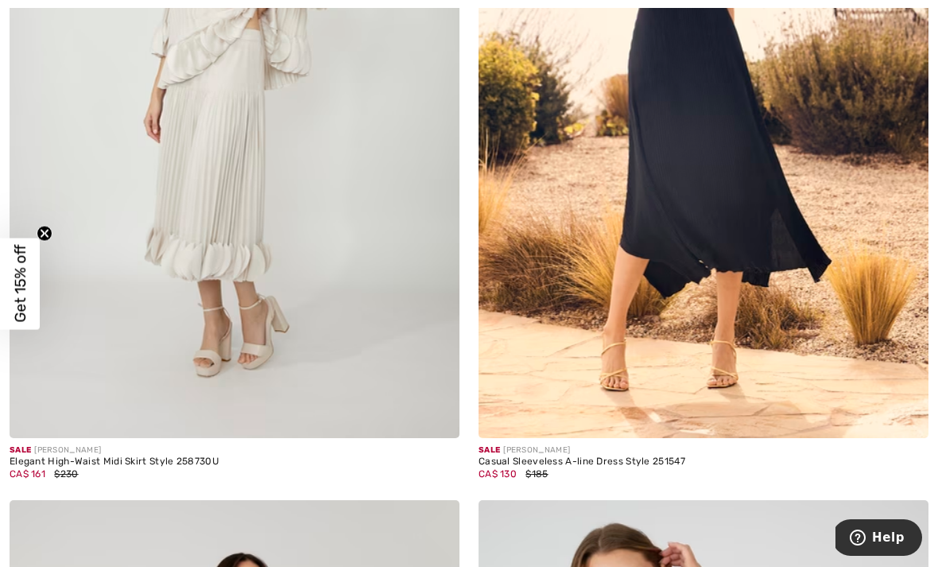
scroll to position [1985, 0]
